Goal: Information Seeking & Learning: Learn about a topic

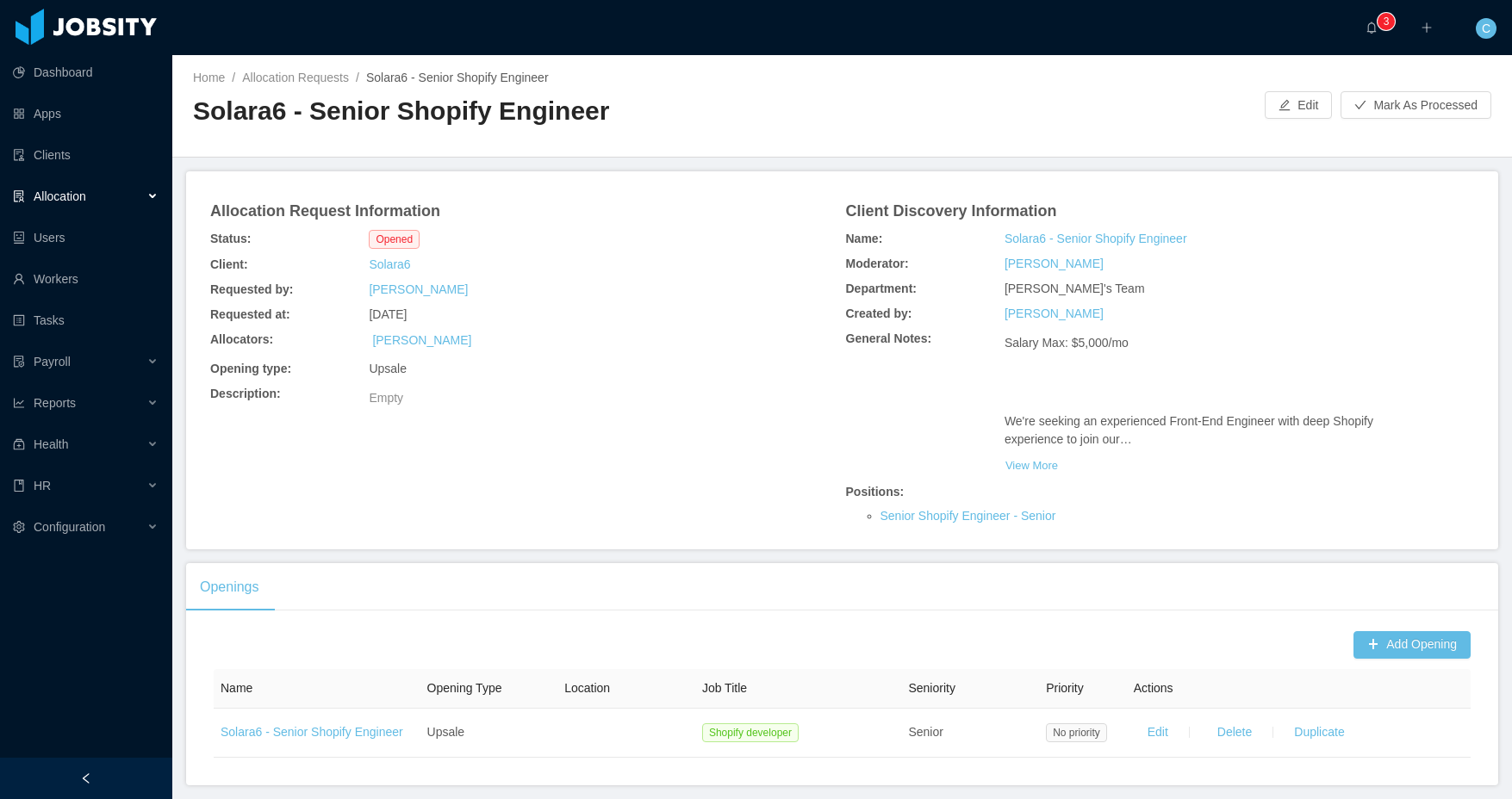
scroll to position [60, 0]
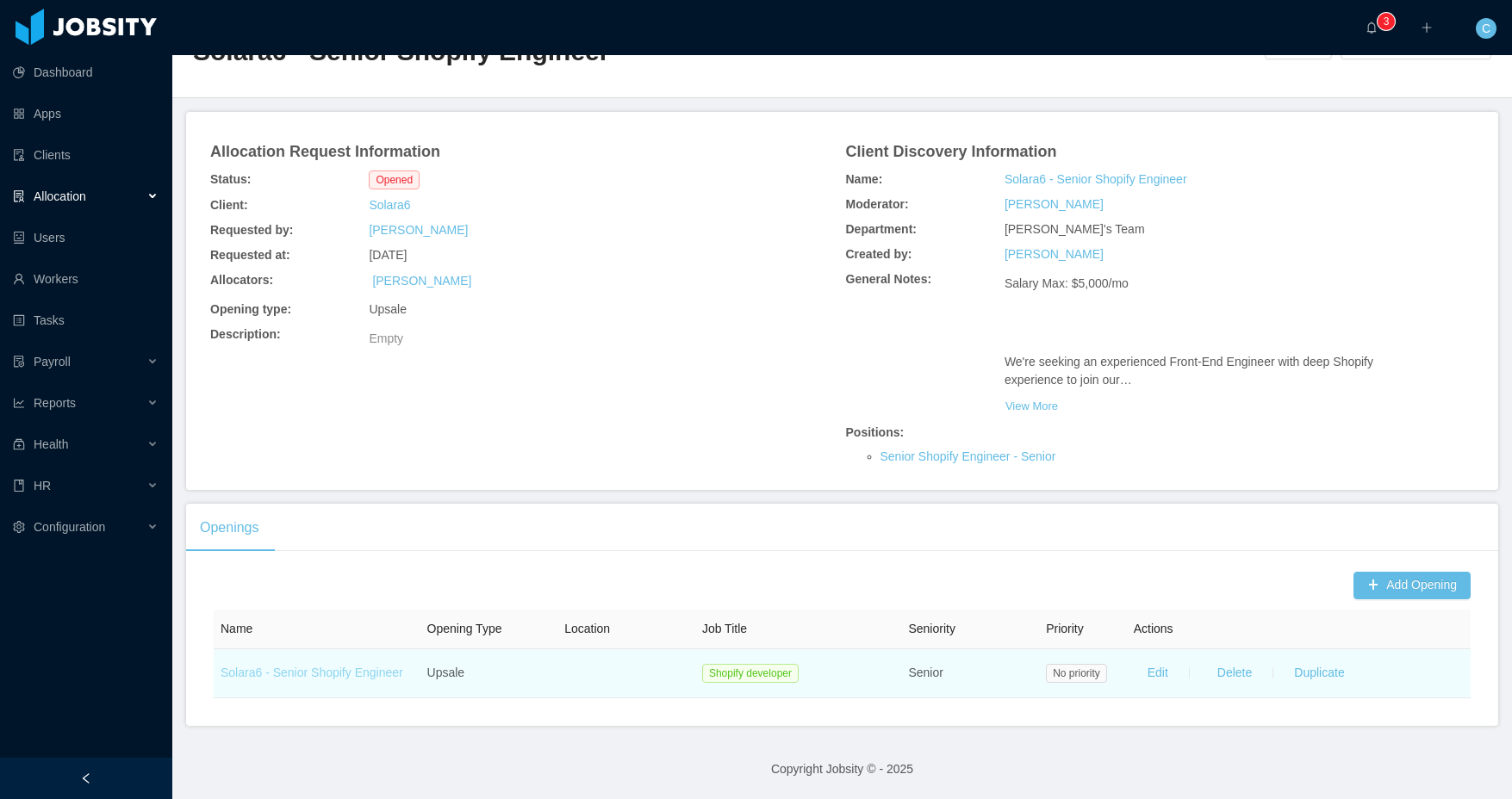
click at [351, 678] on link "Solara6 - Senior Shopify Engineer" at bounding box center [312, 672] width 183 height 14
